Goal: Information Seeking & Learning: Learn about a topic

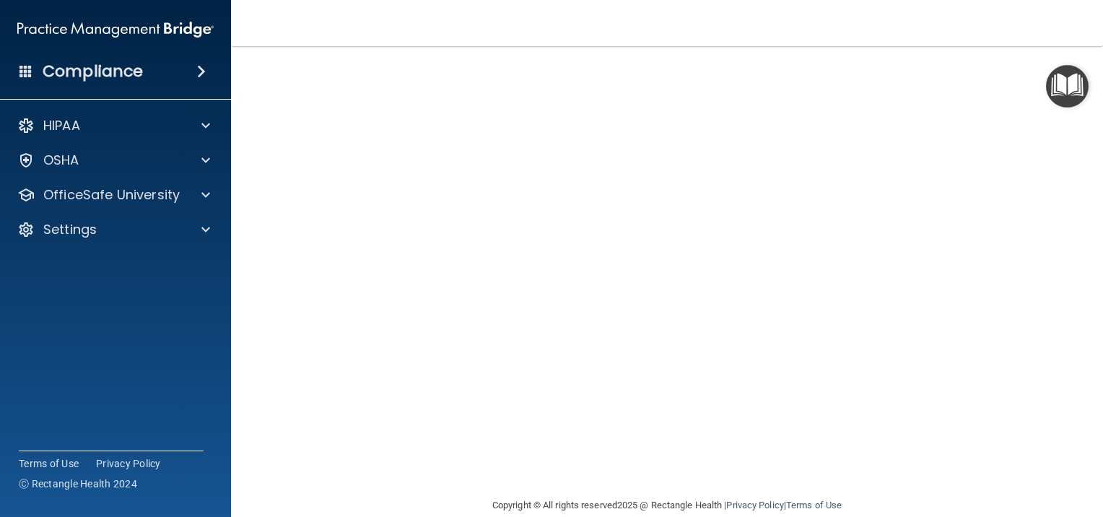
scroll to position [72, 0]
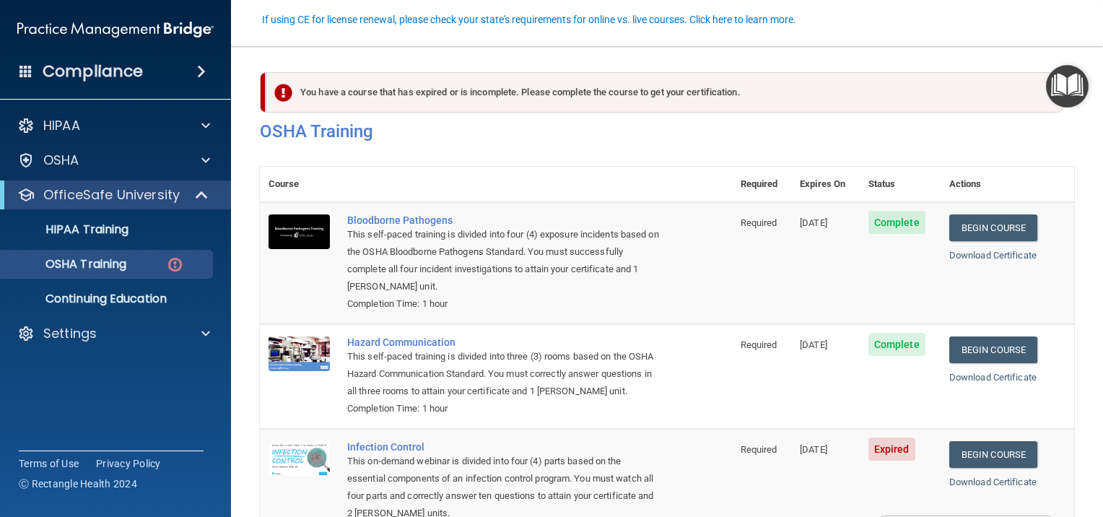
scroll to position [136, 0]
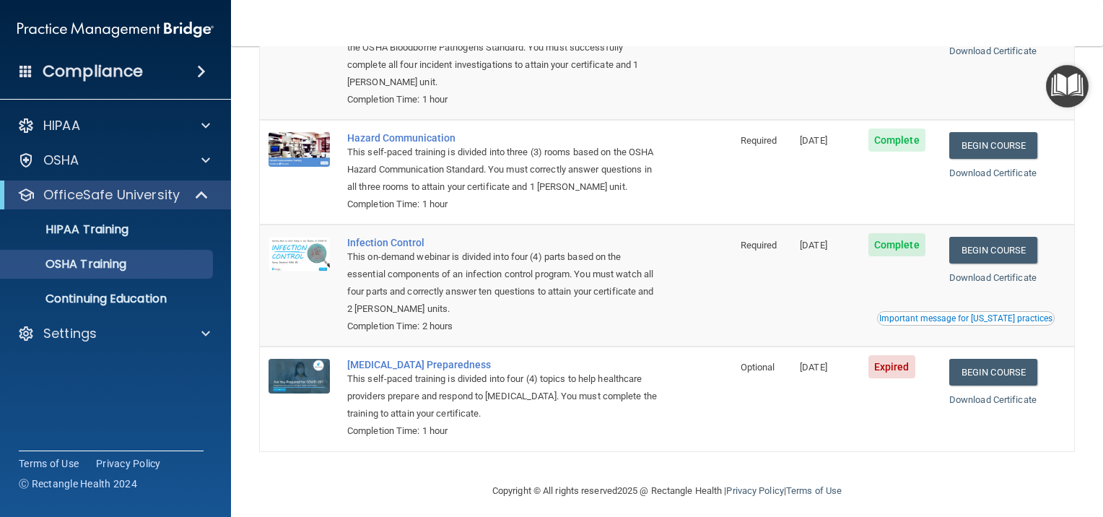
scroll to position [175, 0]
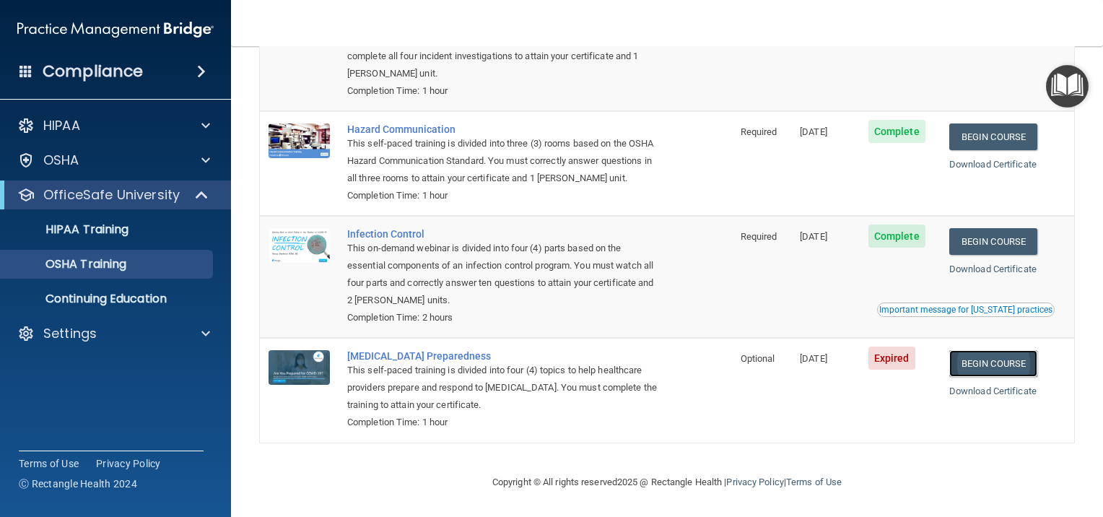
click at [1032, 361] on link "Begin Course" at bounding box center [993, 363] width 88 height 27
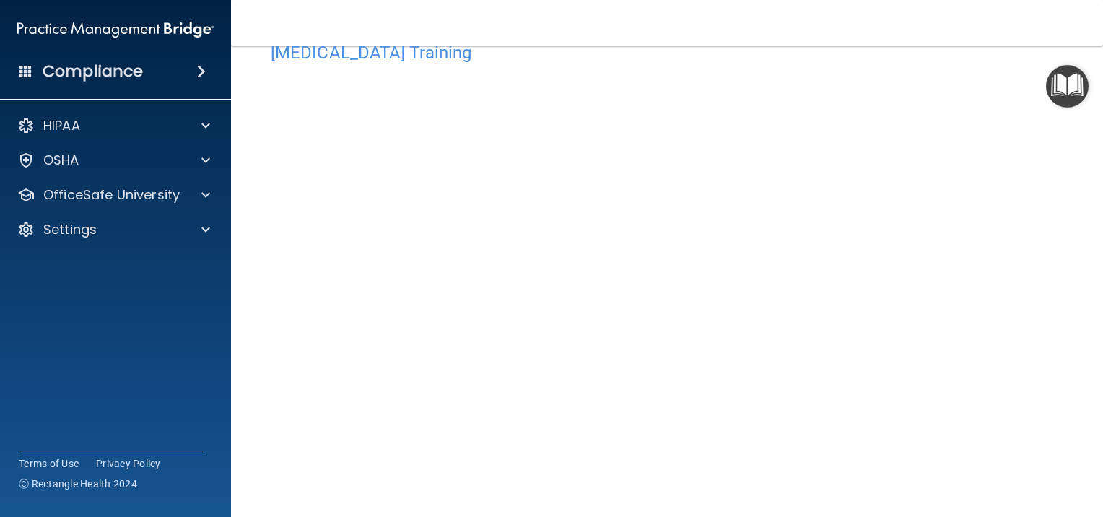
scroll to position [51, 0]
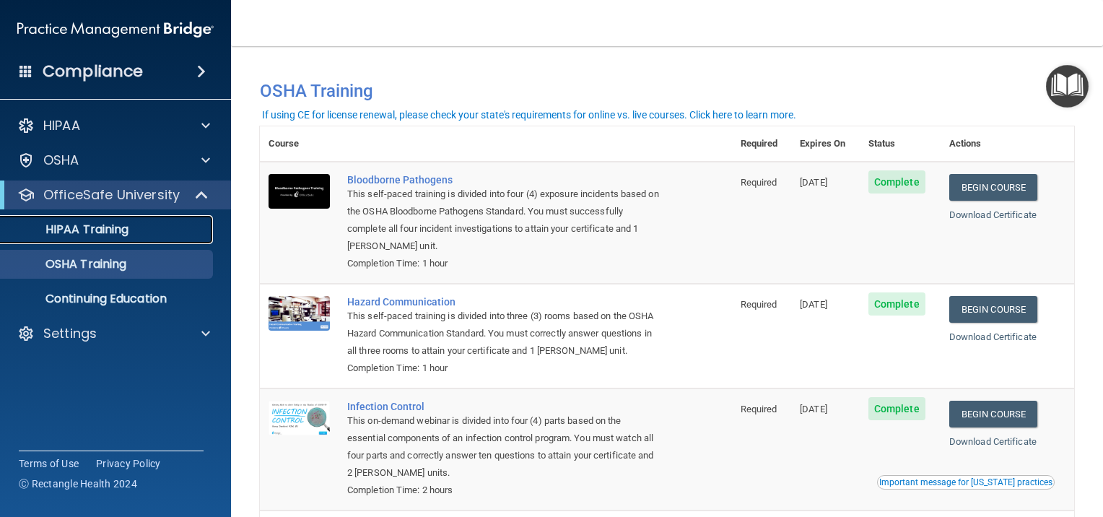
click at [126, 235] on p "HIPAA Training" at bounding box center [68, 229] width 119 height 14
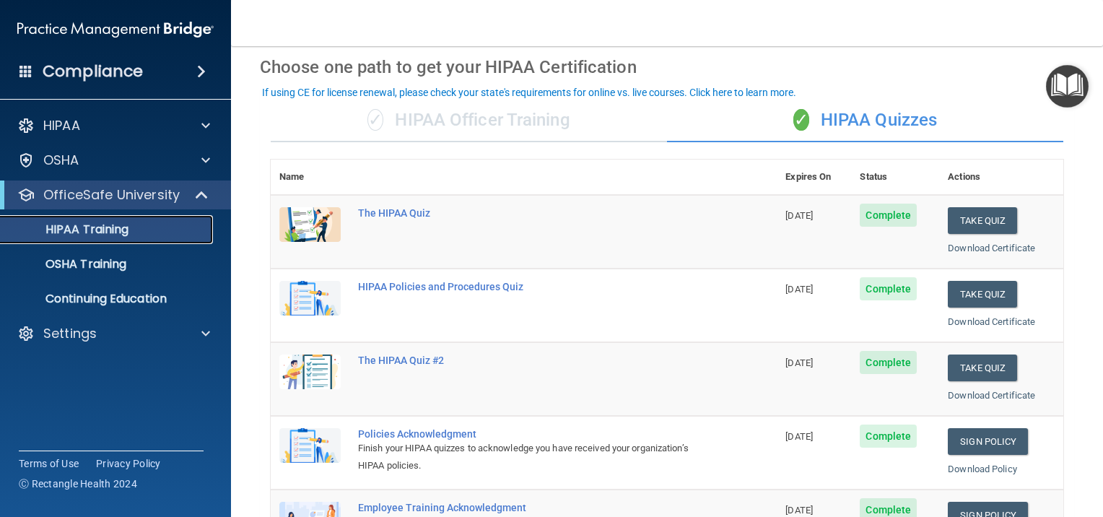
scroll to position [17, 0]
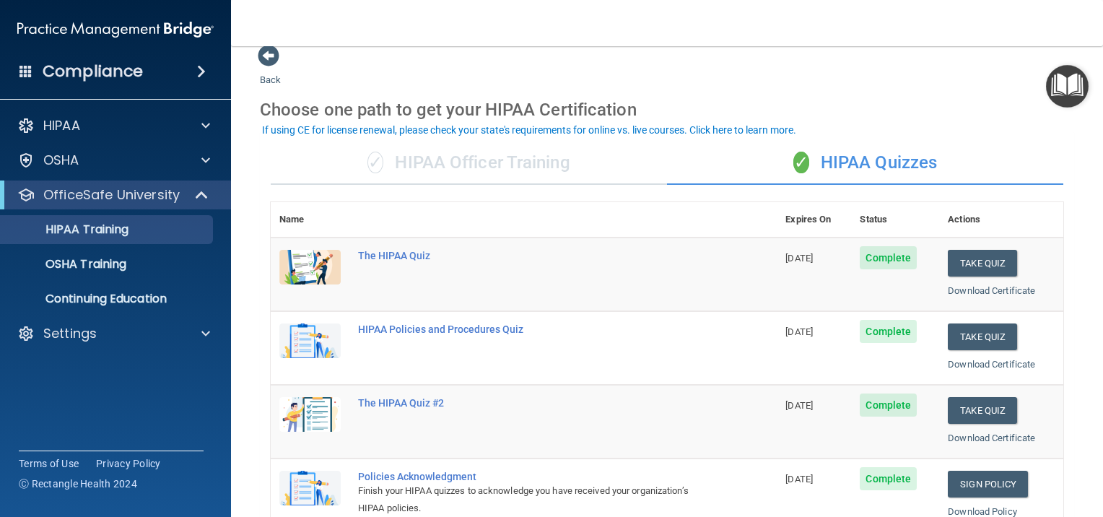
click at [537, 180] on div "✓ HIPAA Officer Training" at bounding box center [469, 162] width 396 height 43
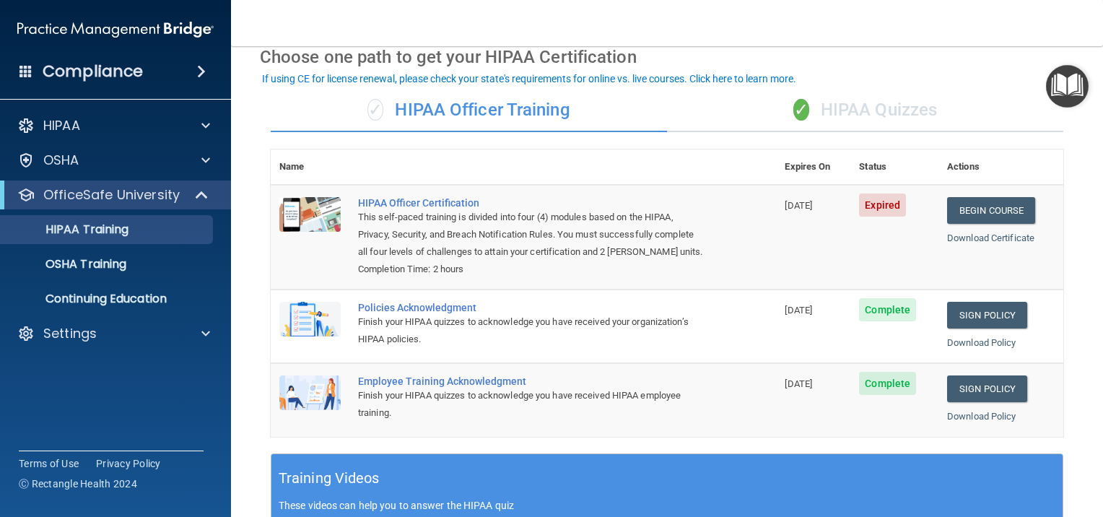
scroll to position [68, 0]
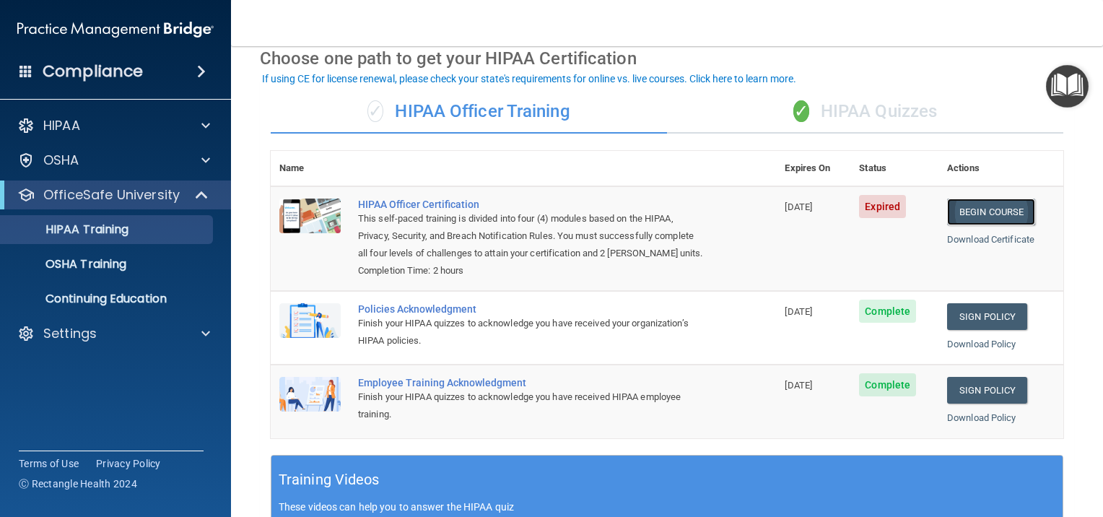
click at [964, 212] on link "Begin Course" at bounding box center [991, 212] width 88 height 27
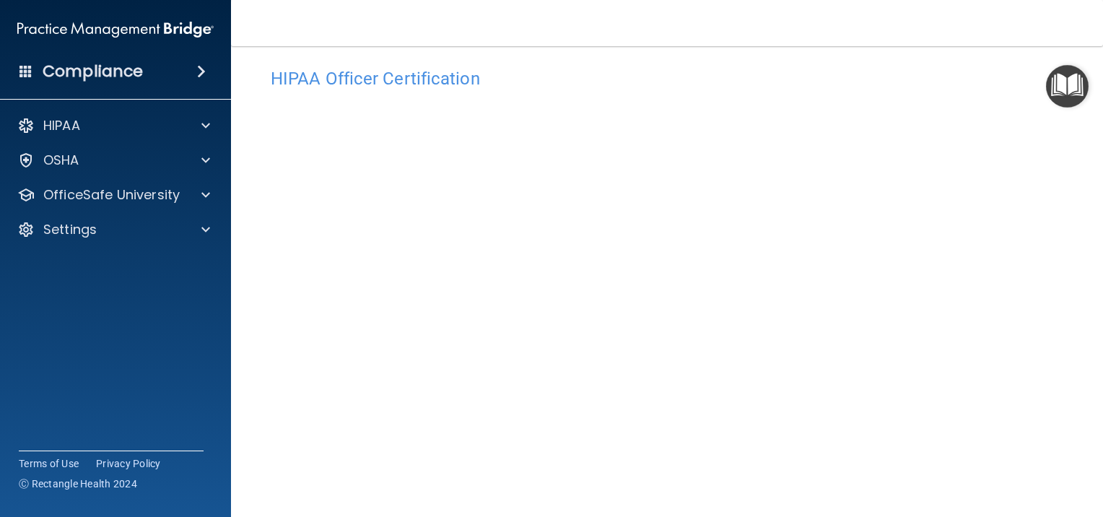
scroll to position [58, 0]
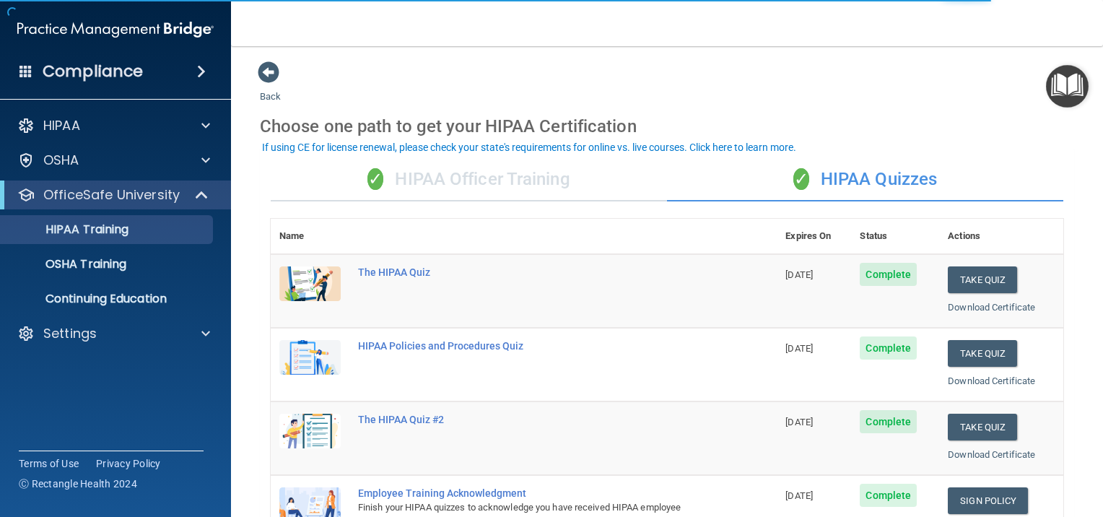
click at [523, 180] on div "✓ HIPAA Officer Training" at bounding box center [469, 179] width 396 height 43
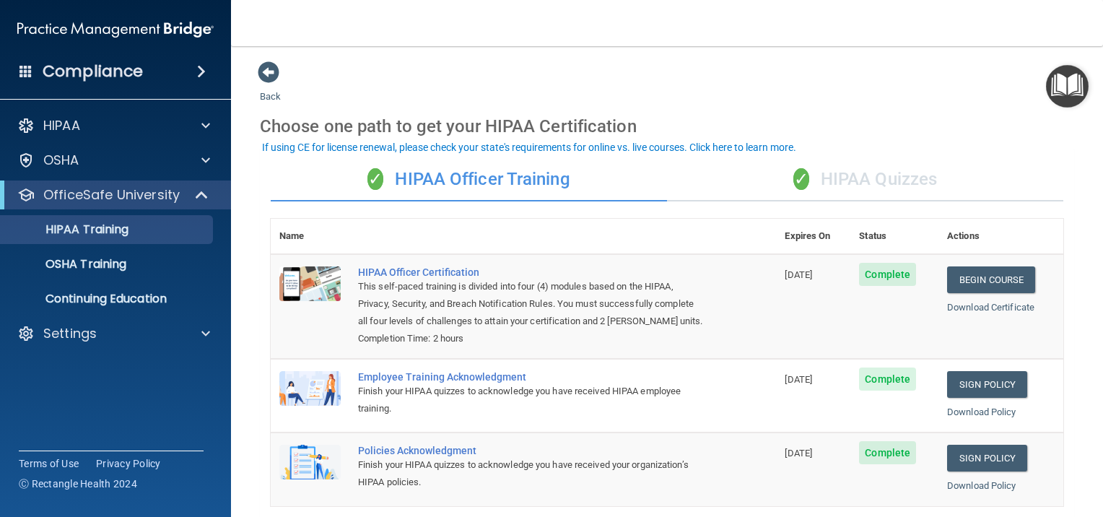
click at [767, 173] on div "✓ HIPAA Quizzes" at bounding box center [865, 179] width 396 height 43
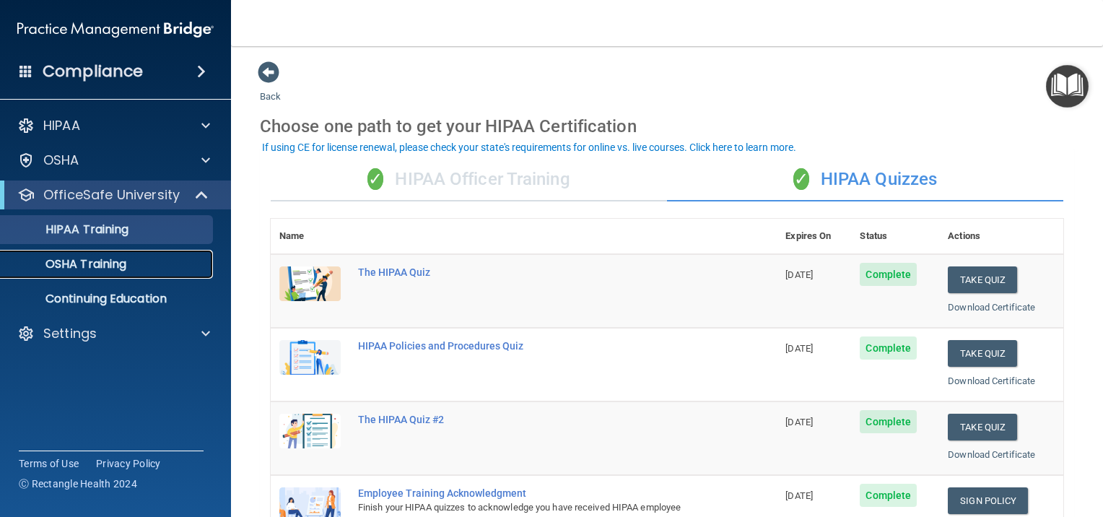
click at [159, 262] on div "OSHA Training" at bounding box center [107, 264] width 197 height 14
